Goal: Task Accomplishment & Management: Use online tool/utility

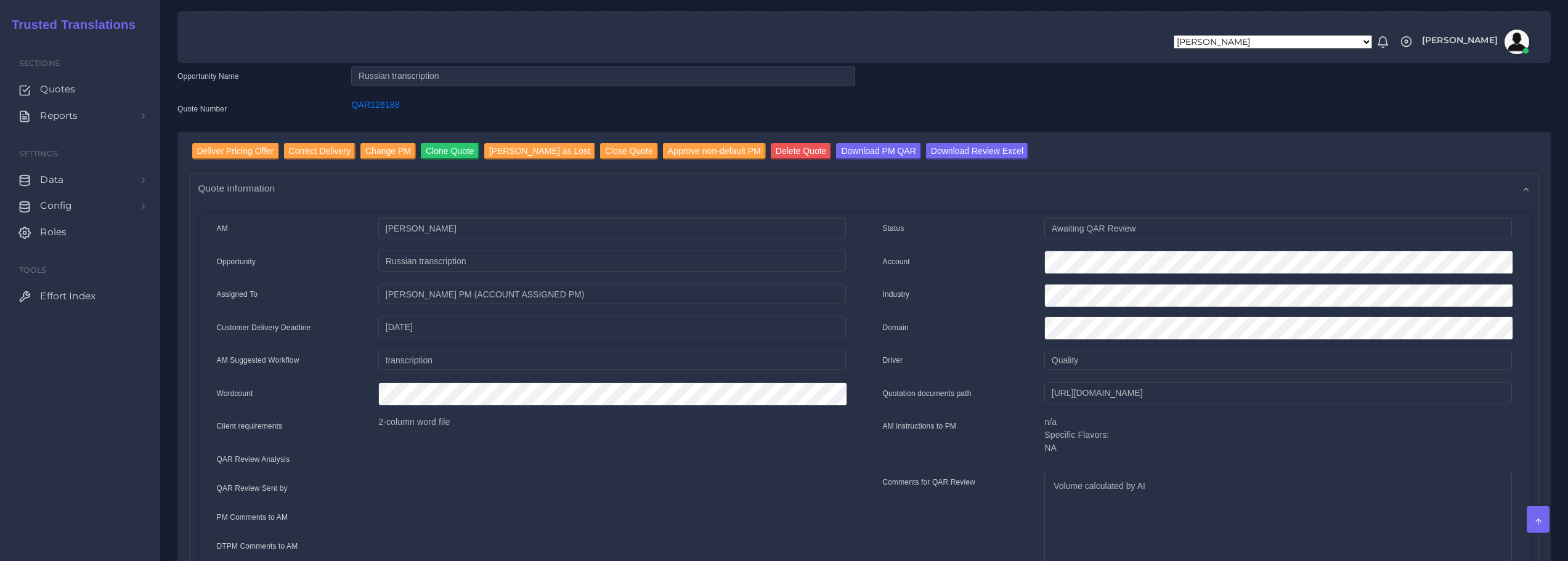
scroll to position [62, 0]
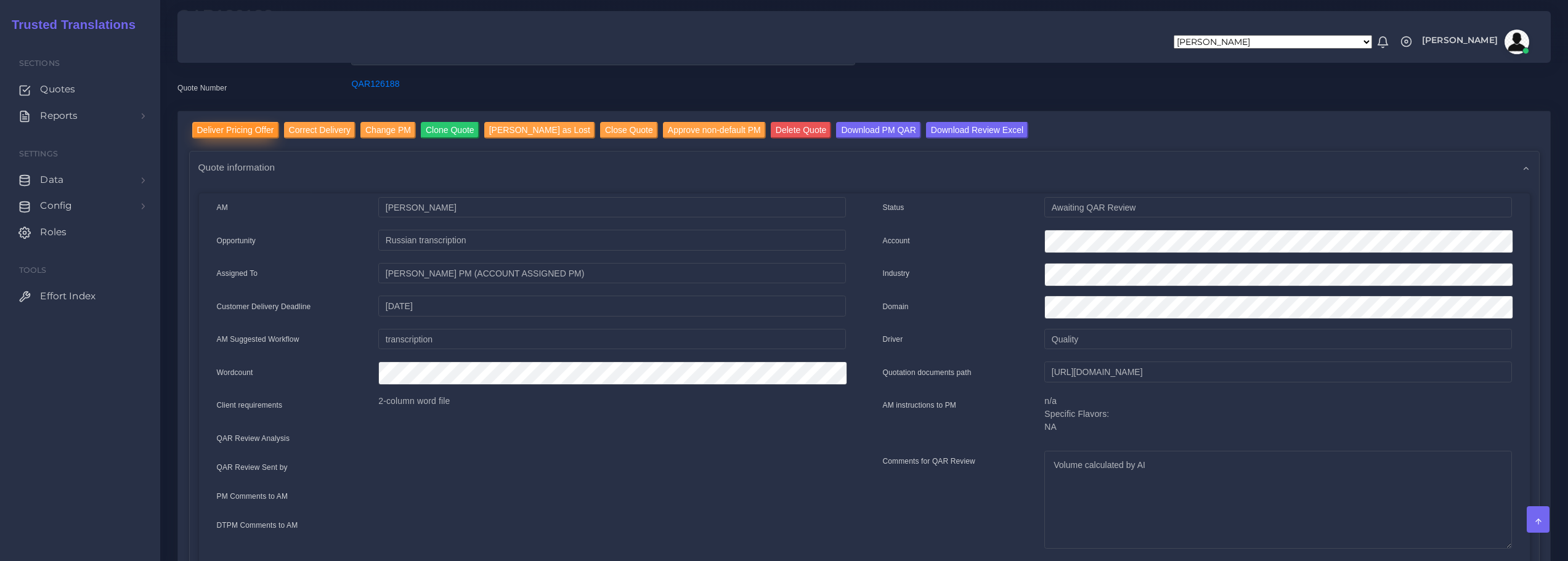
click at [234, 122] on input "Deliver Pricing Offer" at bounding box center [236, 130] width 87 height 16
click at [231, 122] on input "Deliver Pricing Offer" at bounding box center [236, 130] width 87 height 16
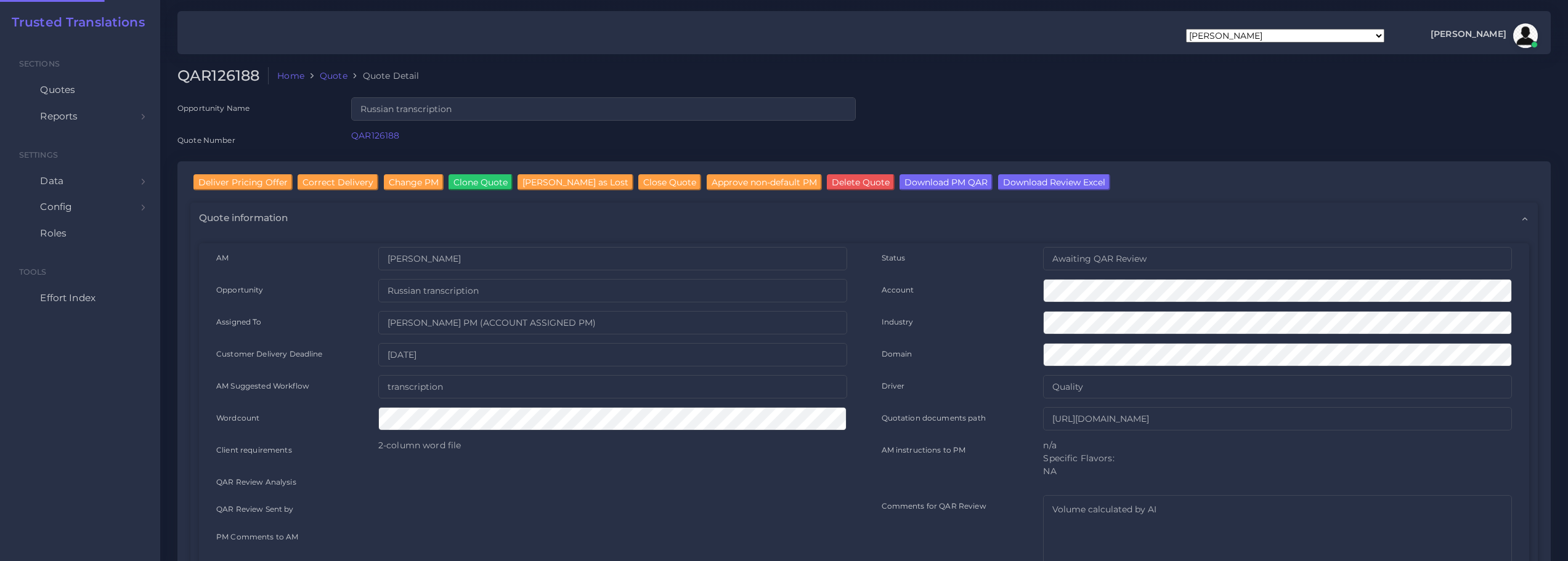
scroll to position [62, 0]
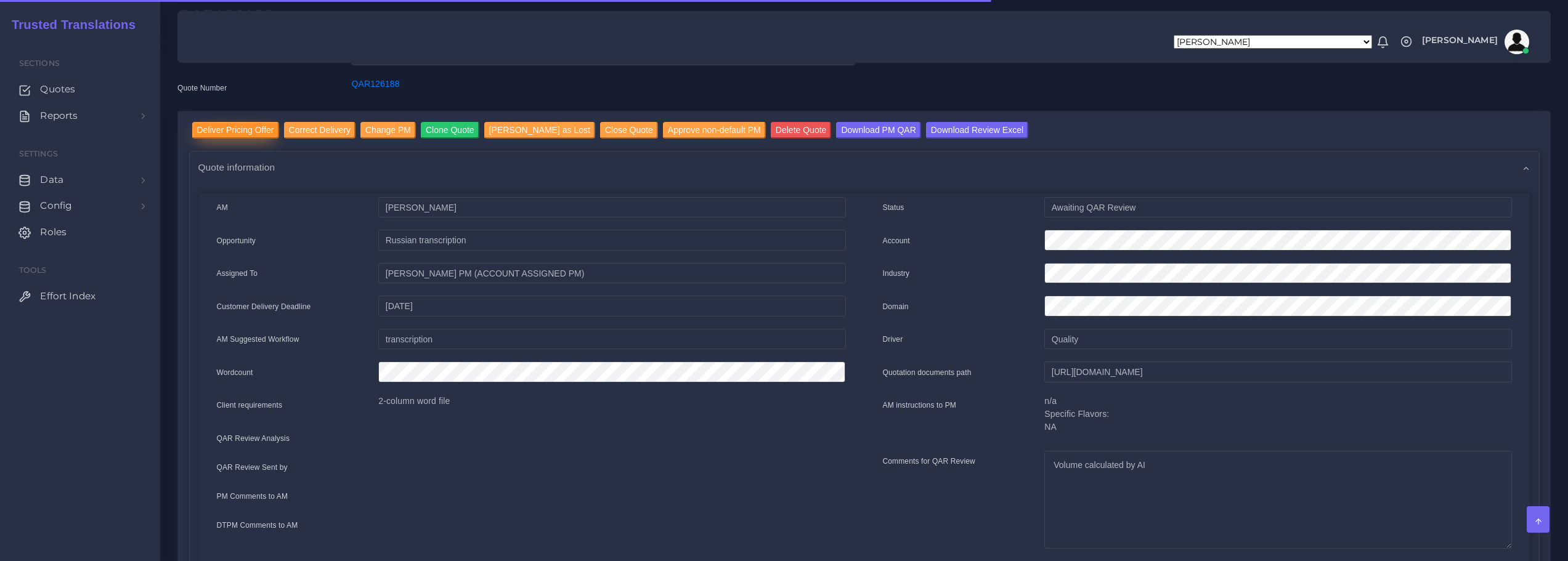
click at [239, 131] on input "Deliver Pricing Offer" at bounding box center [236, 130] width 87 height 16
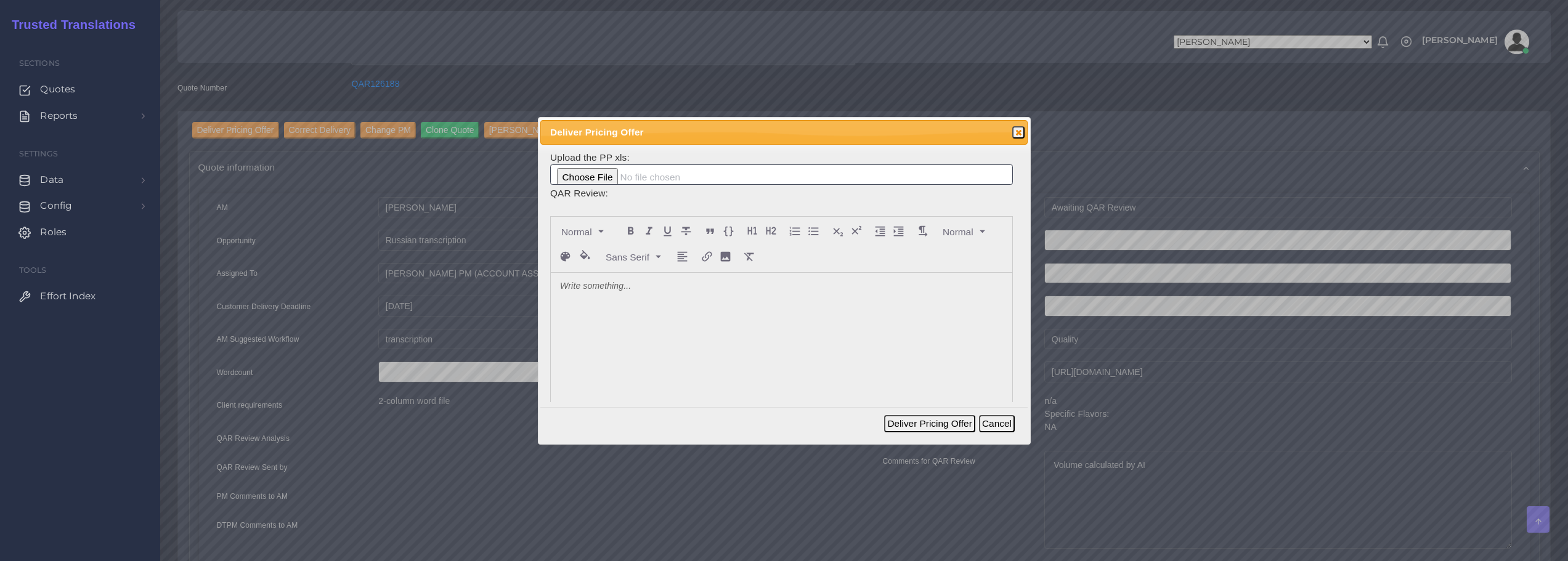
click at [636, 292] on p at bounding box center [781, 286] width 443 height 13
click at [937, 425] on button "Deliver Pricing Offer" at bounding box center [930, 423] width 91 height 17
